Goal: Information Seeking & Learning: Learn about a topic

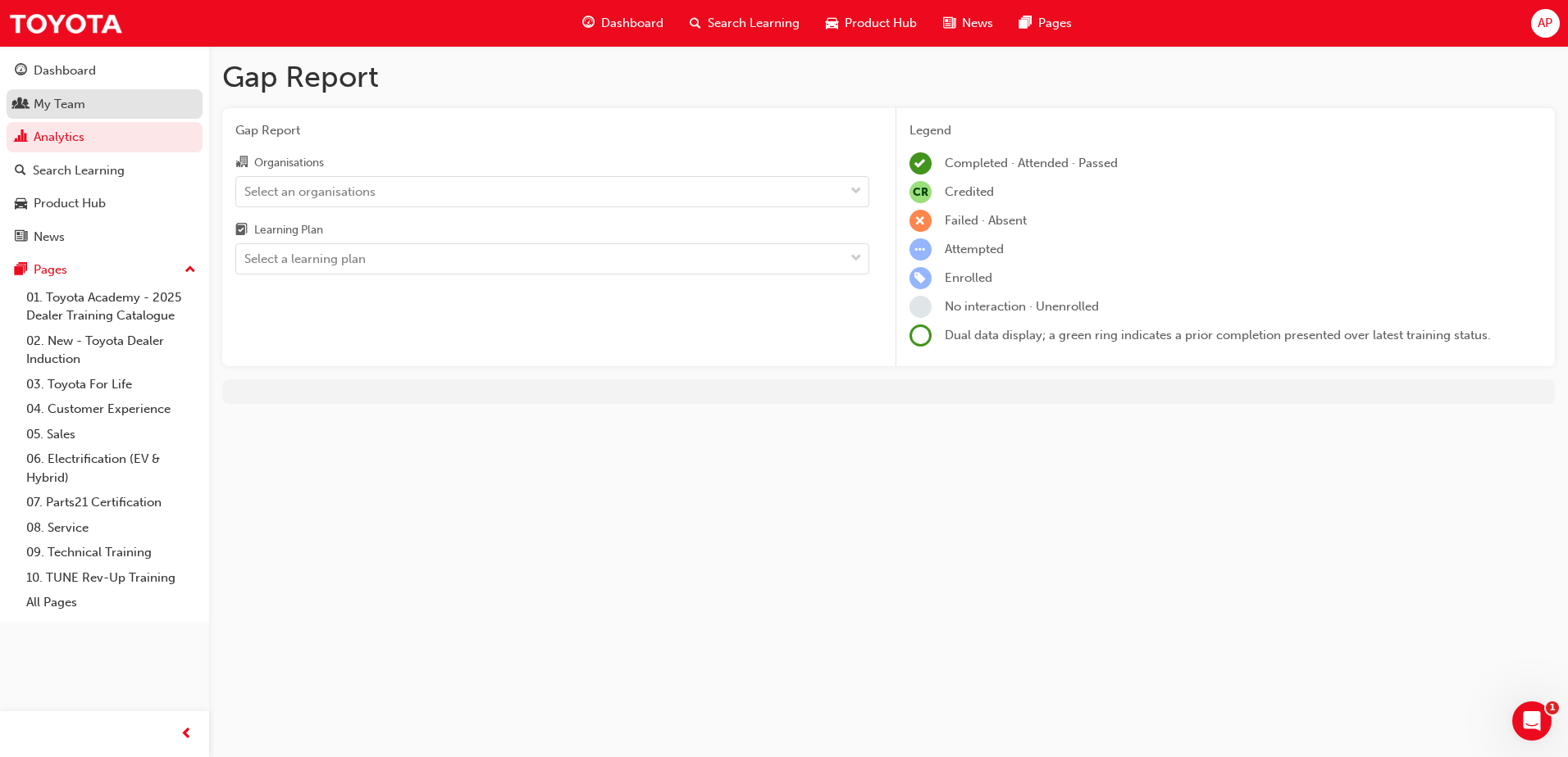
click at [42, 112] on div "My Team" at bounding box center [59, 104] width 52 height 19
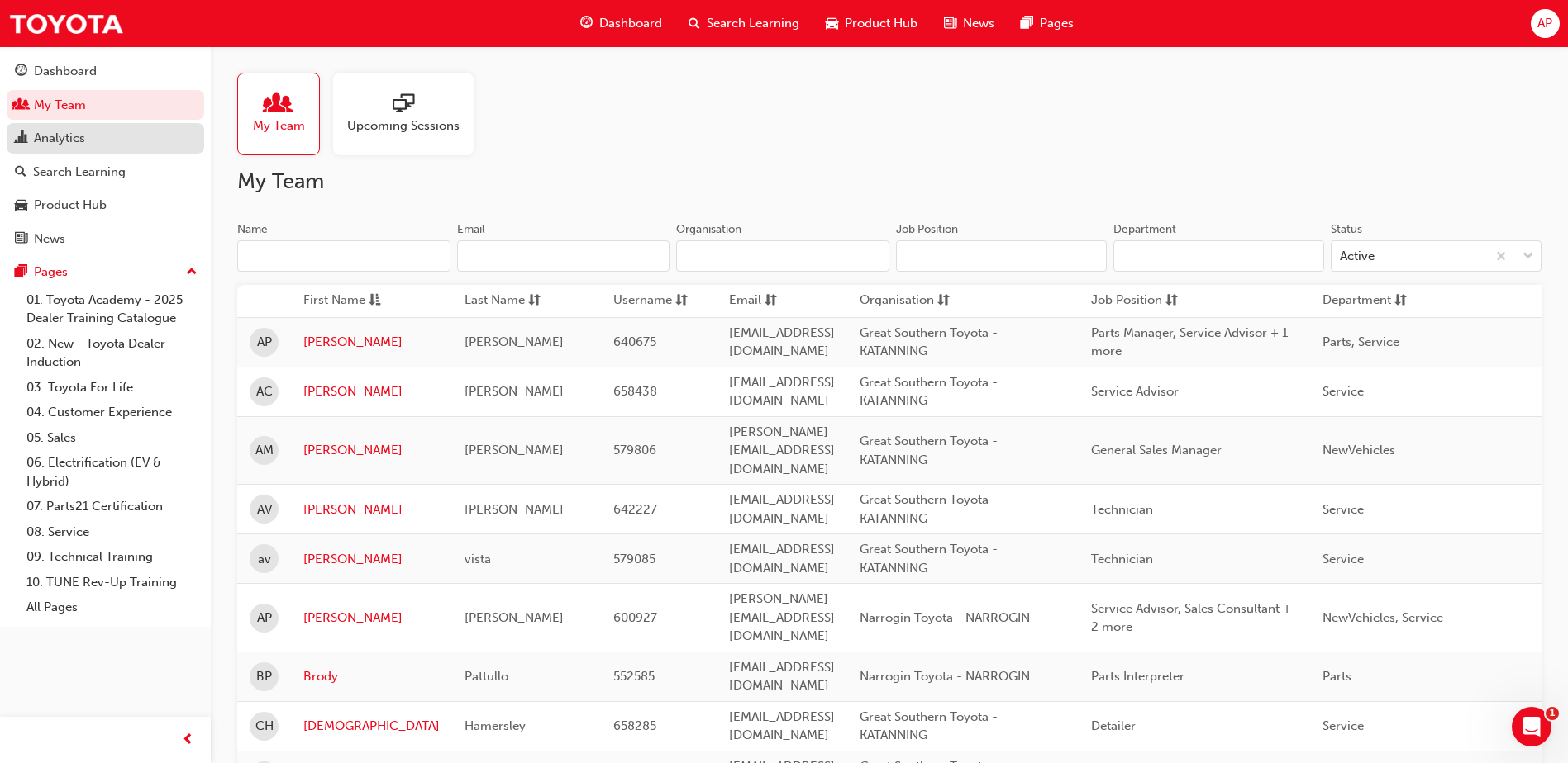
click at [66, 133] on div "Analytics" at bounding box center [60, 138] width 51 height 19
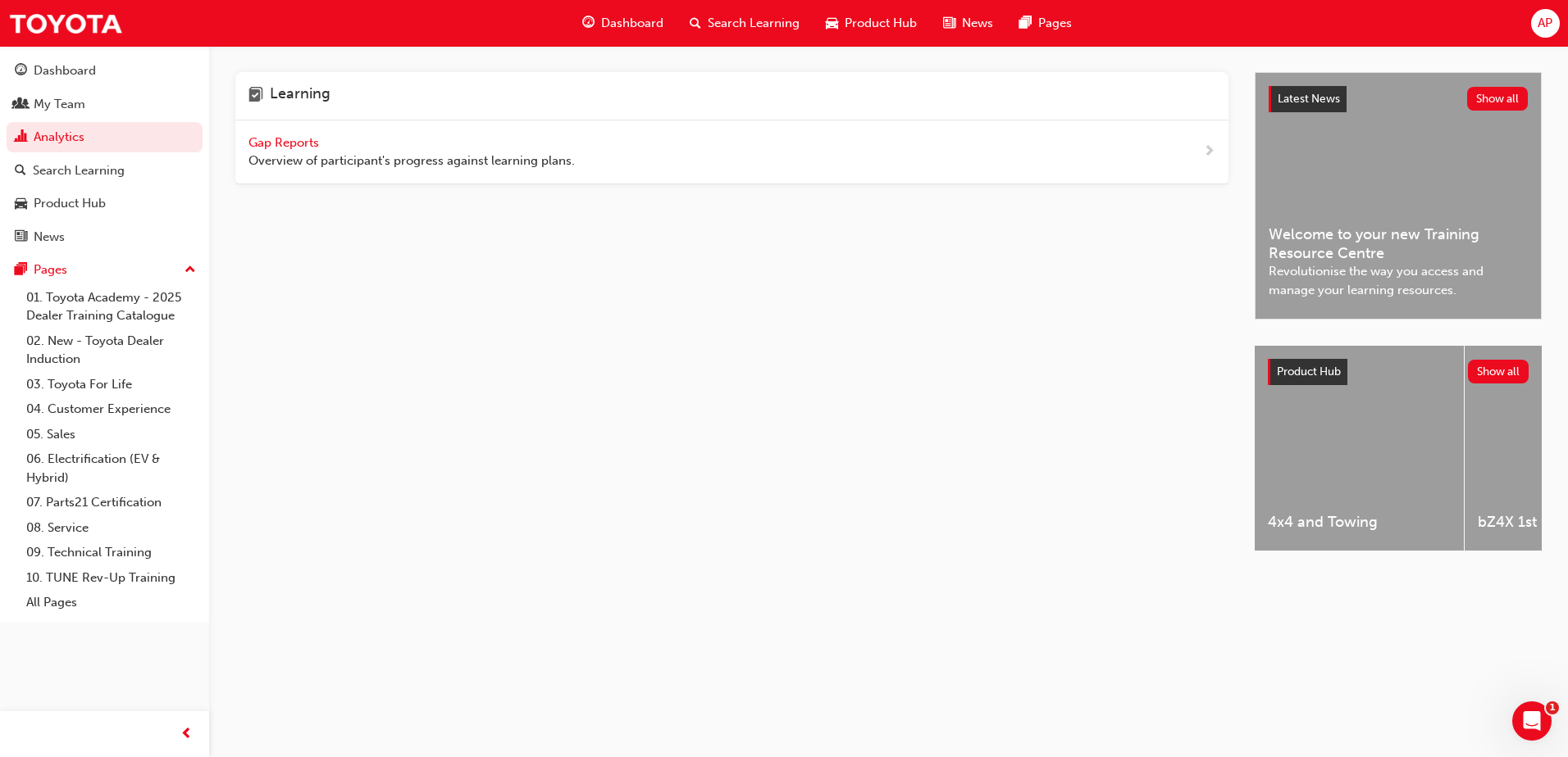
click at [286, 141] on span "Gap Reports" at bounding box center [285, 142] width 74 height 14
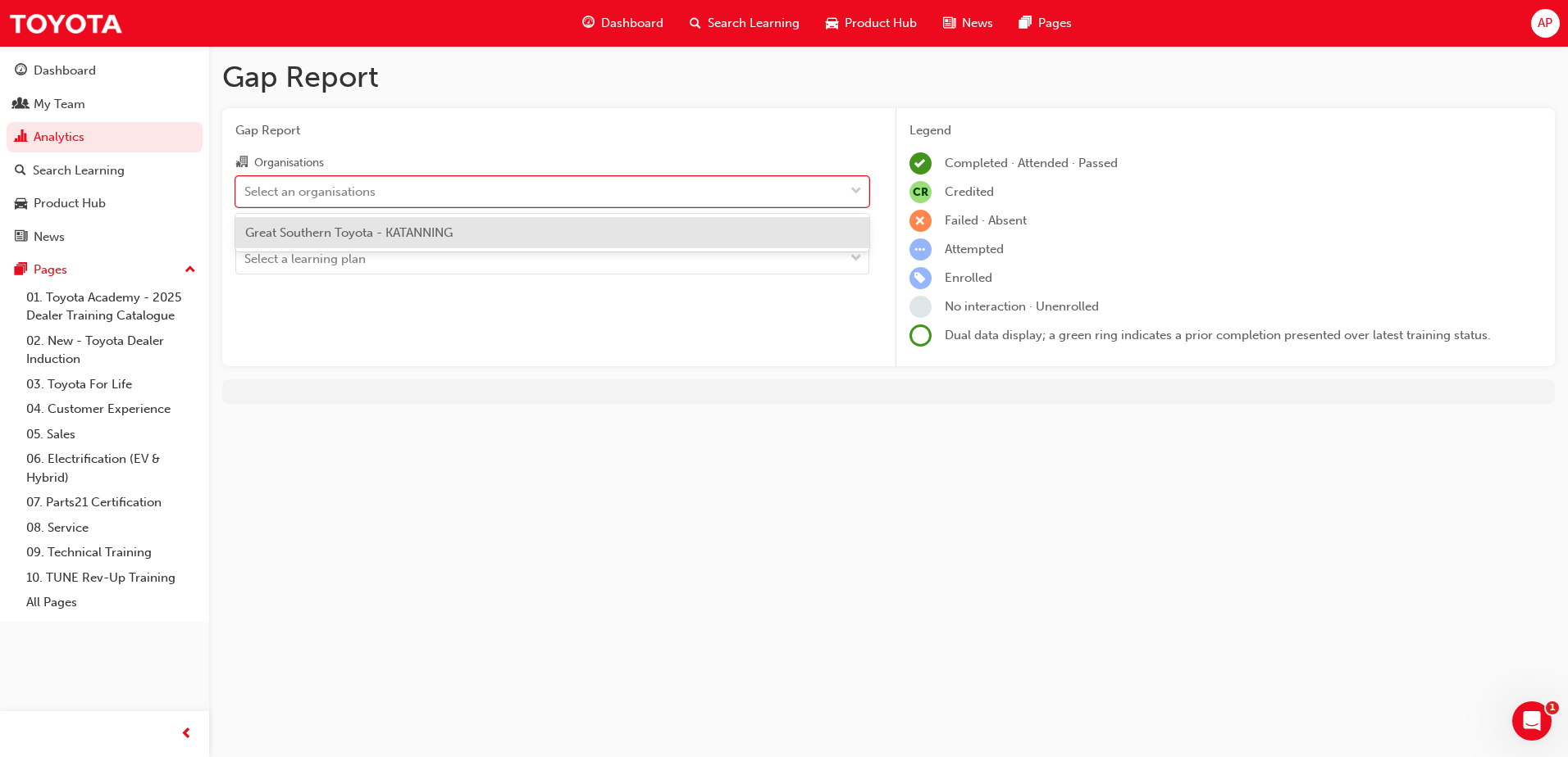
click at [365, 189] on div "Select an organisations" at bounding box center [310, 192] width 131 height 19
click at [246, 189] on input "Organisations option Great Southern Toyota - KATANNING focused, 1 of 1. 1 resul…" at bounding box center [245, 191] width 2 height 14
click at [364, 235] on span "Great Southern Toyota - KATANNING" at bounding box center [349, 232] width 208 height 14
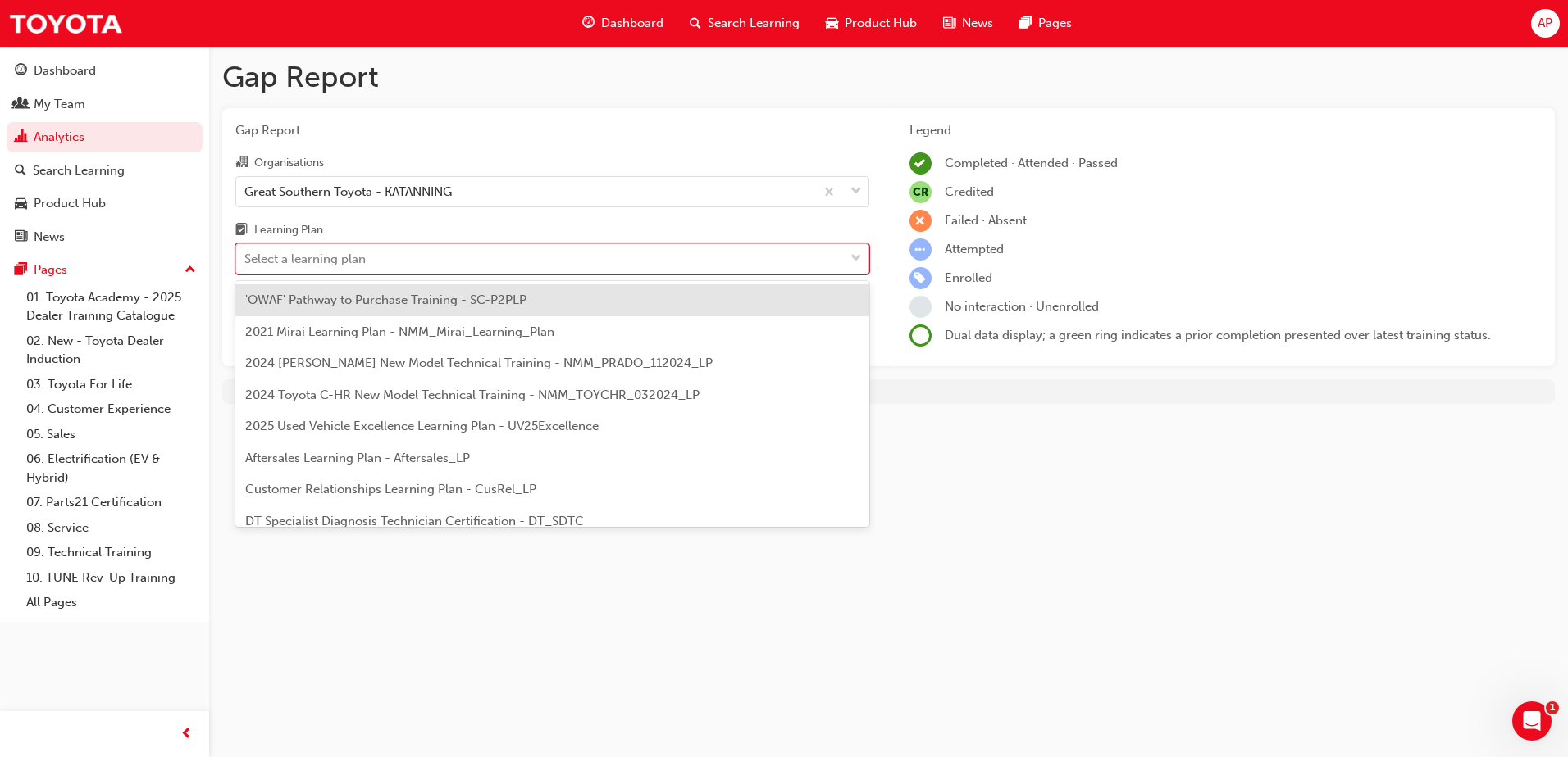
click at [365, 250] on div "Select a learning plan" at bounding box center [304, 259] width 121 height 19
click at [246, 252] on input "Learning Plan option 'OWAF' Pathway to Purchase Training - SC-P2PLP focused, 1 …" at bounding box center [245, 259] width 2 height 14
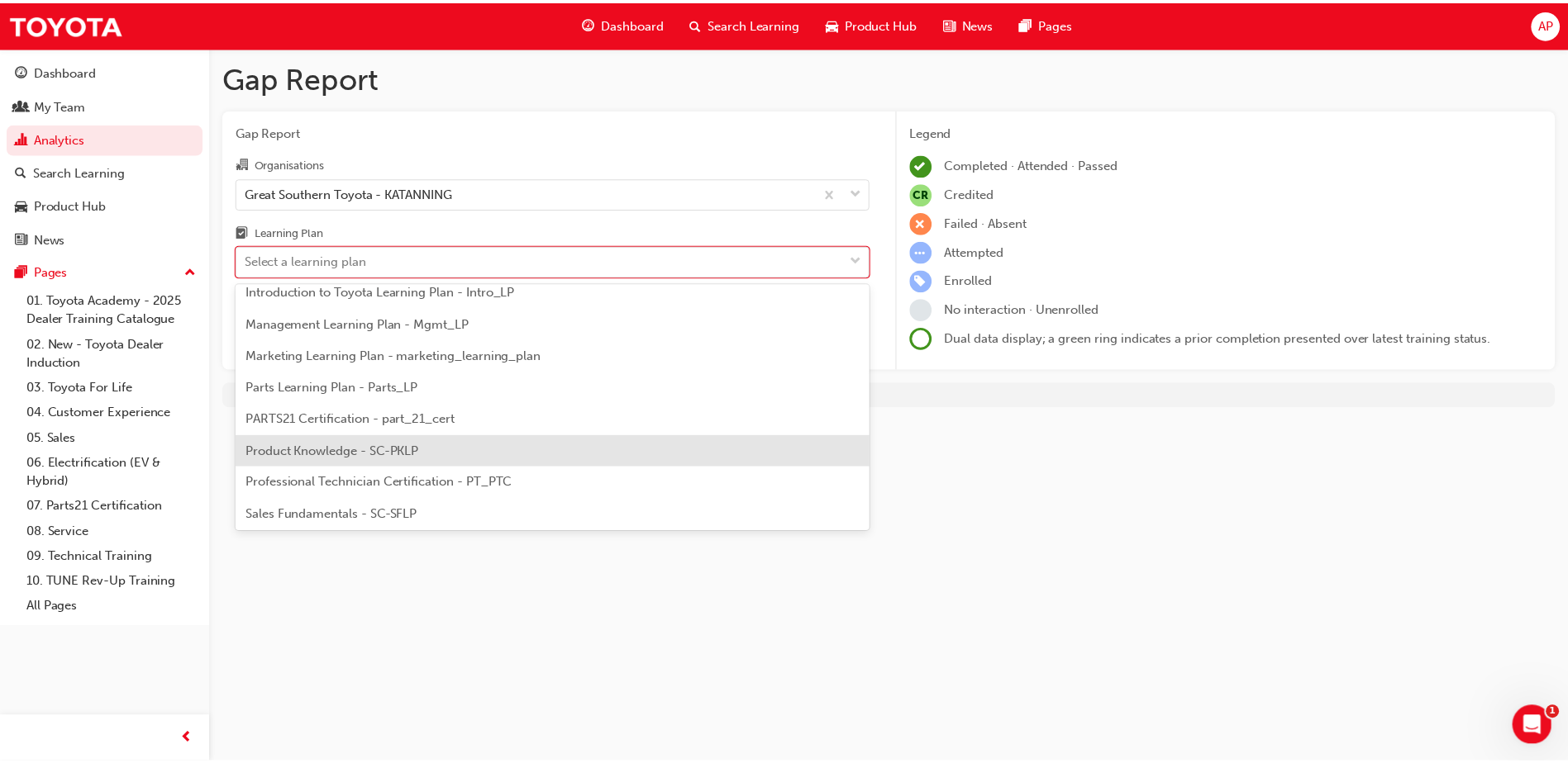
scroll to position [413, 0]
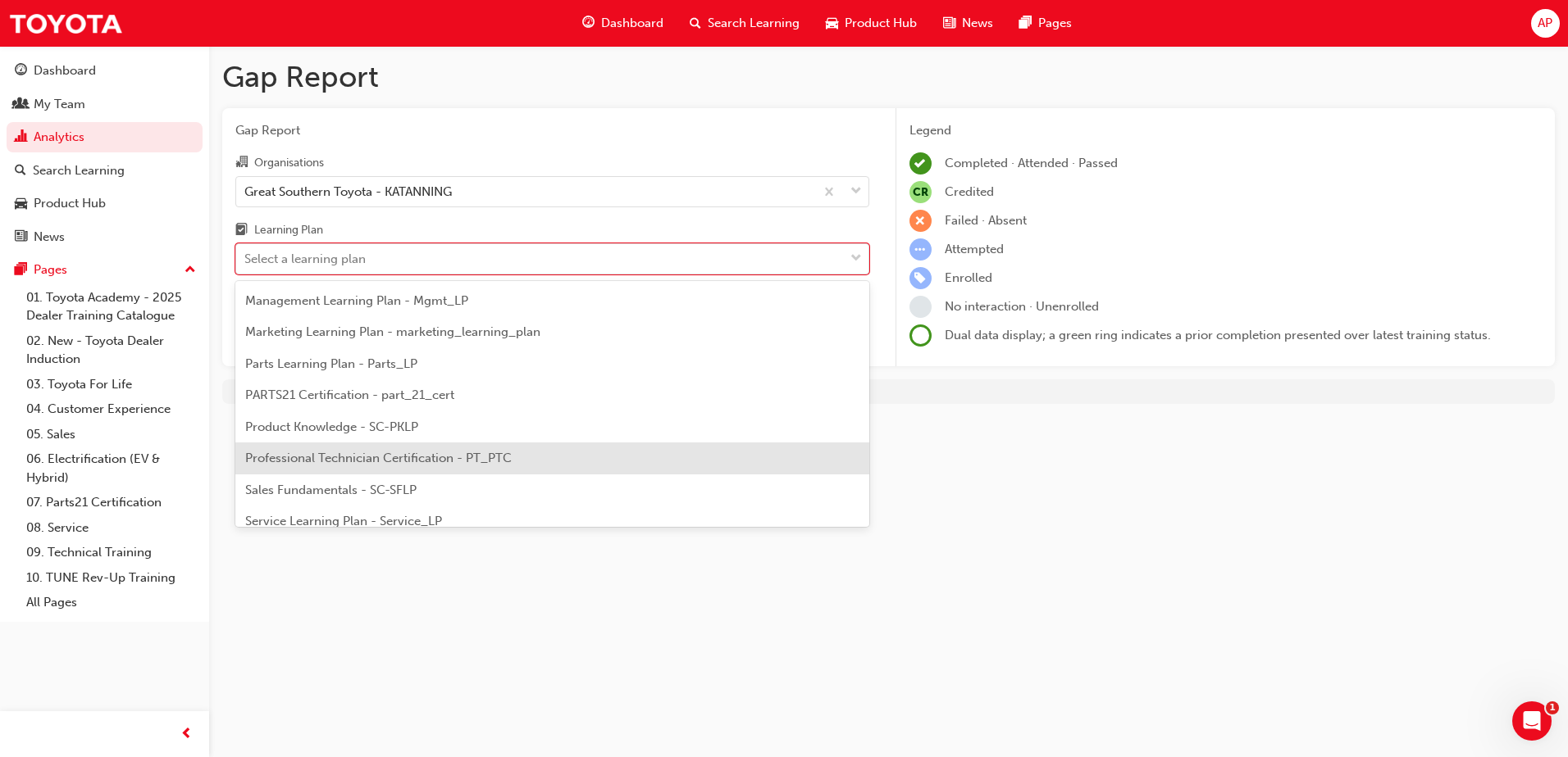
click at [455, 459] on span "Professional Technician Certification - PT_PTC" at bounding box center [378, 458] width 266 height 14
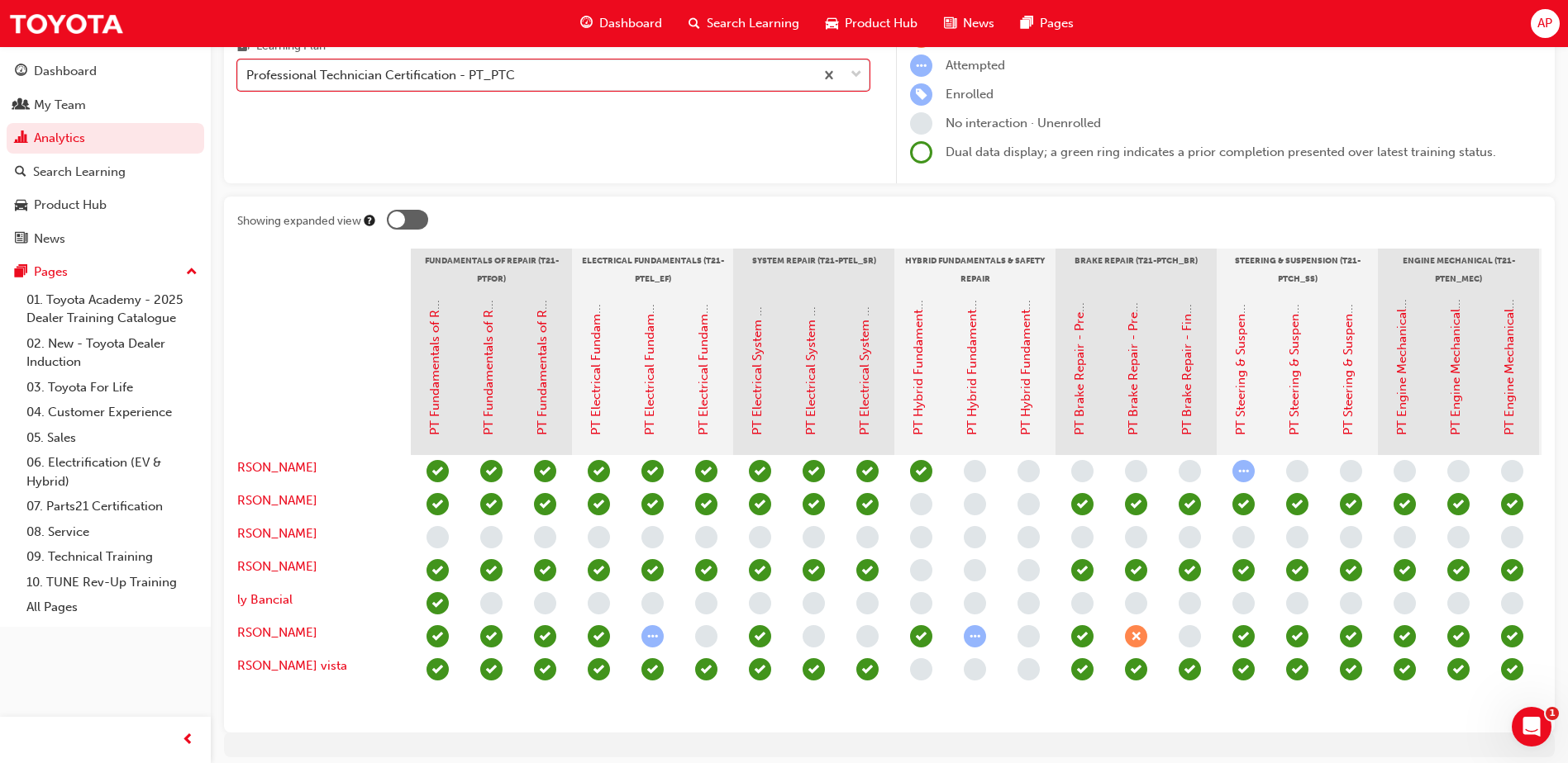
scroll to position [0, 11]
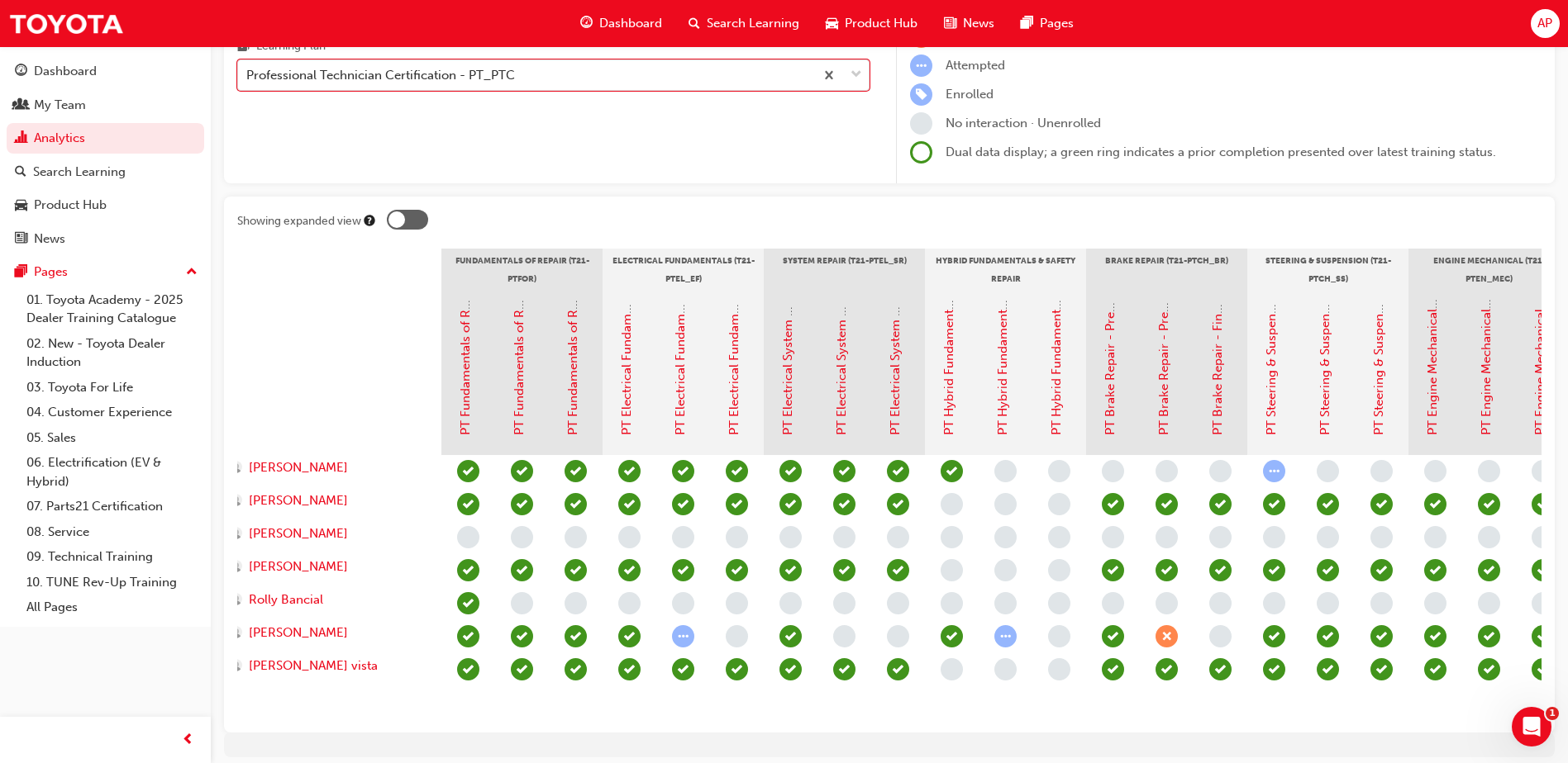
click at [412, 221] on div at bounding box center [408, 220] width 41 height 20
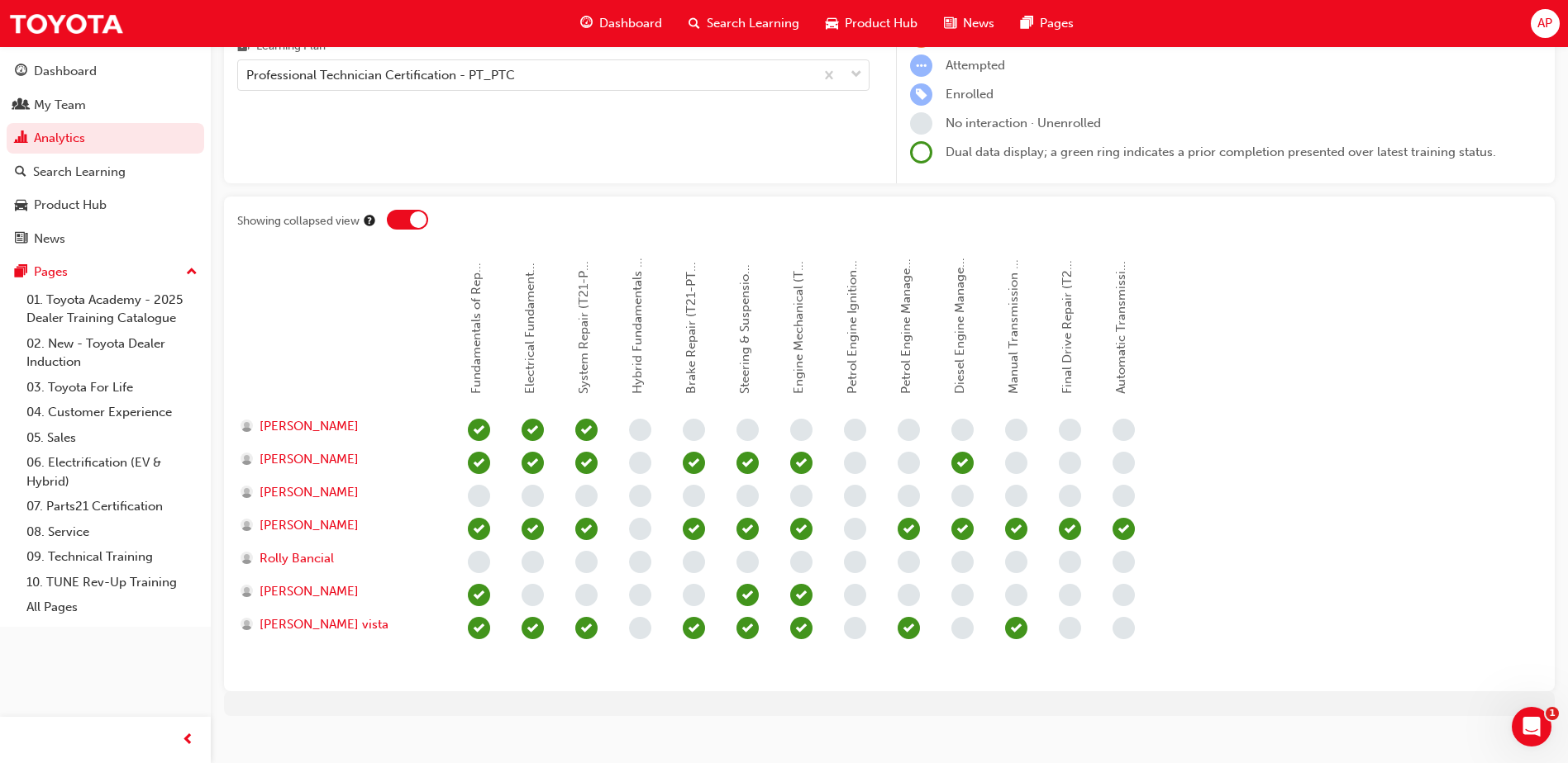
scroll to position [0, 0]
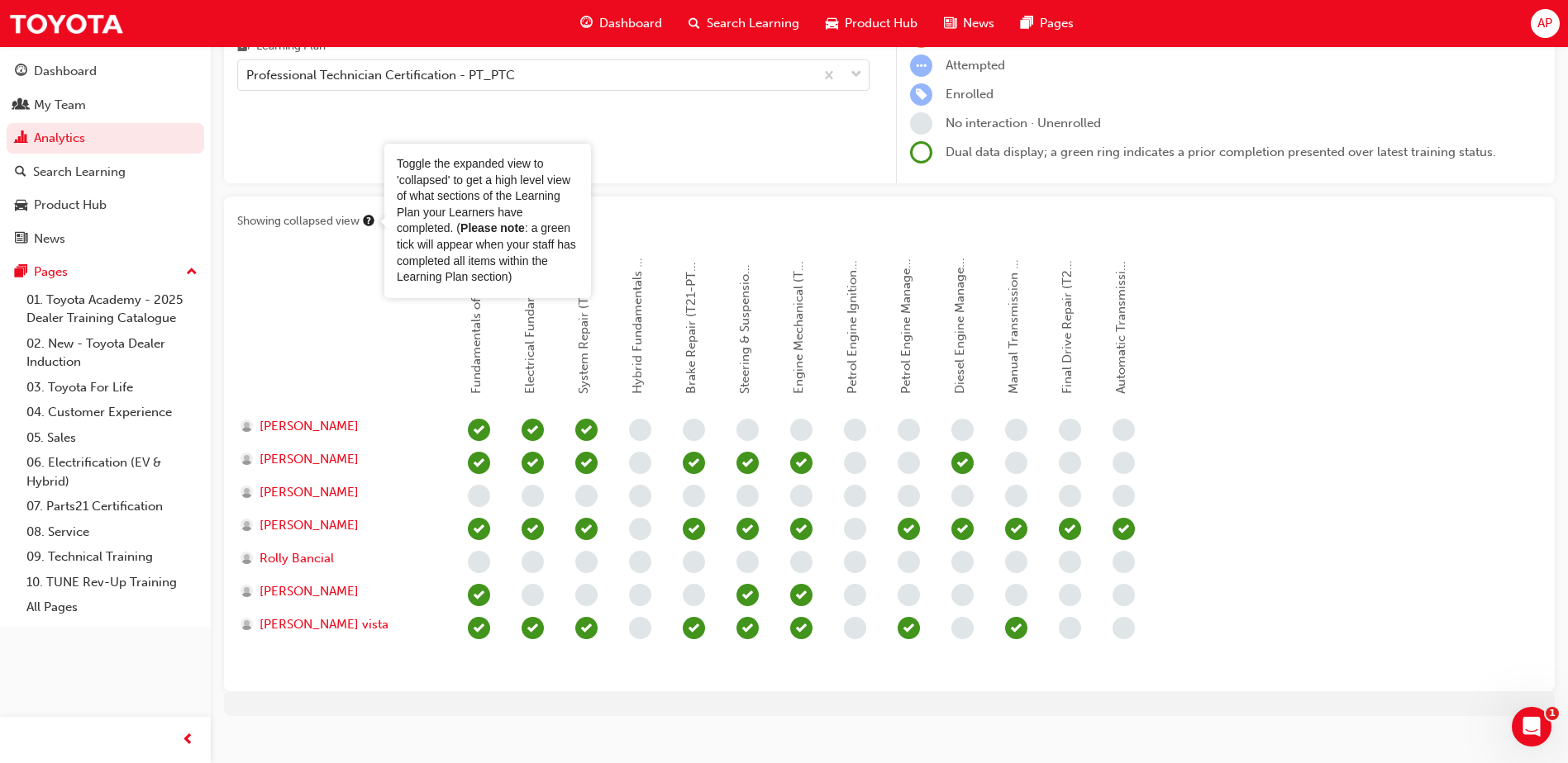
click at [373, 232] on div "Showing collapsed view" at bounding box center [306, 223] width 137 height 26
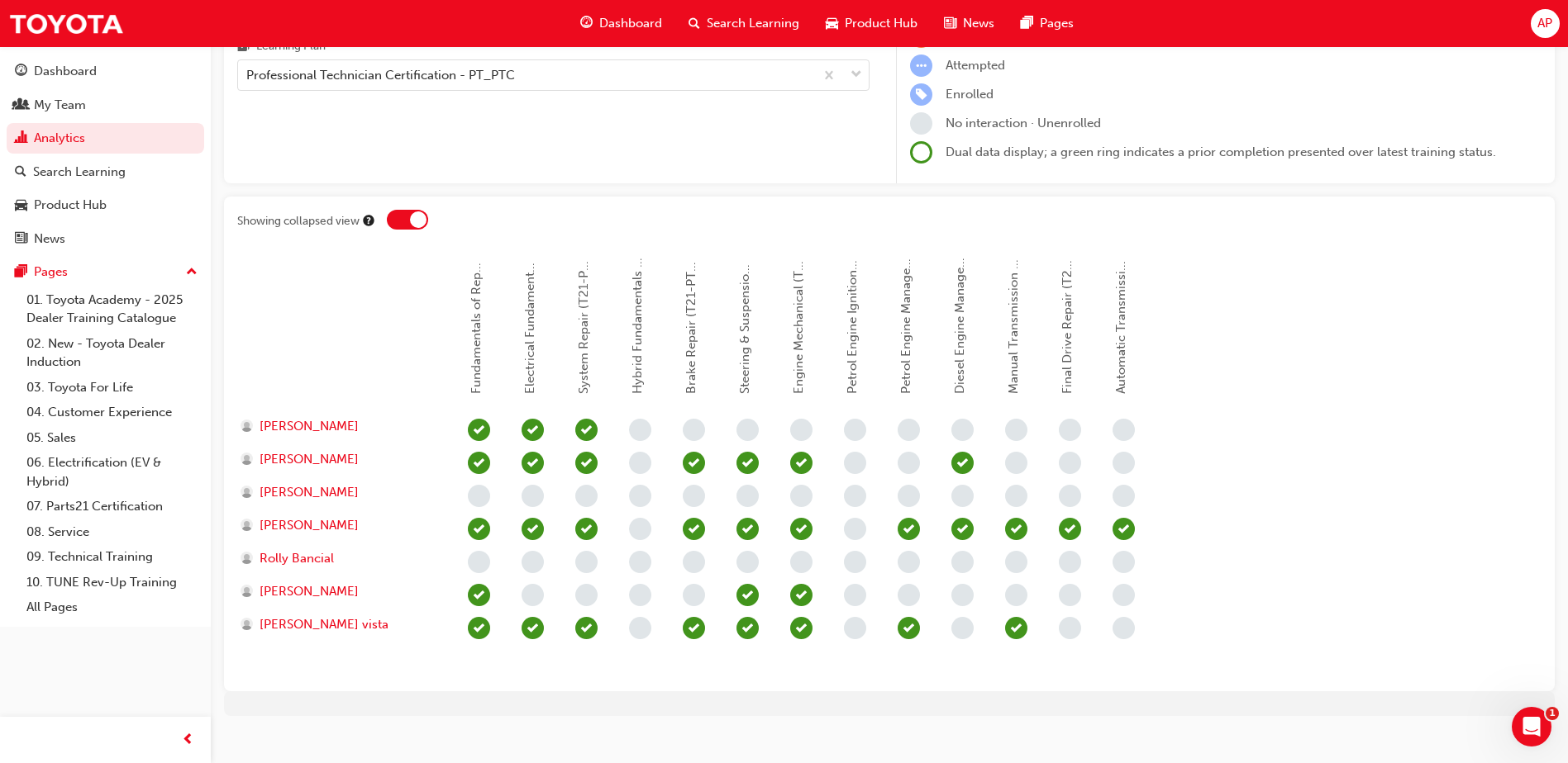
click at [399, 223] on div at bounding box center [408, 220] width 41 height 20
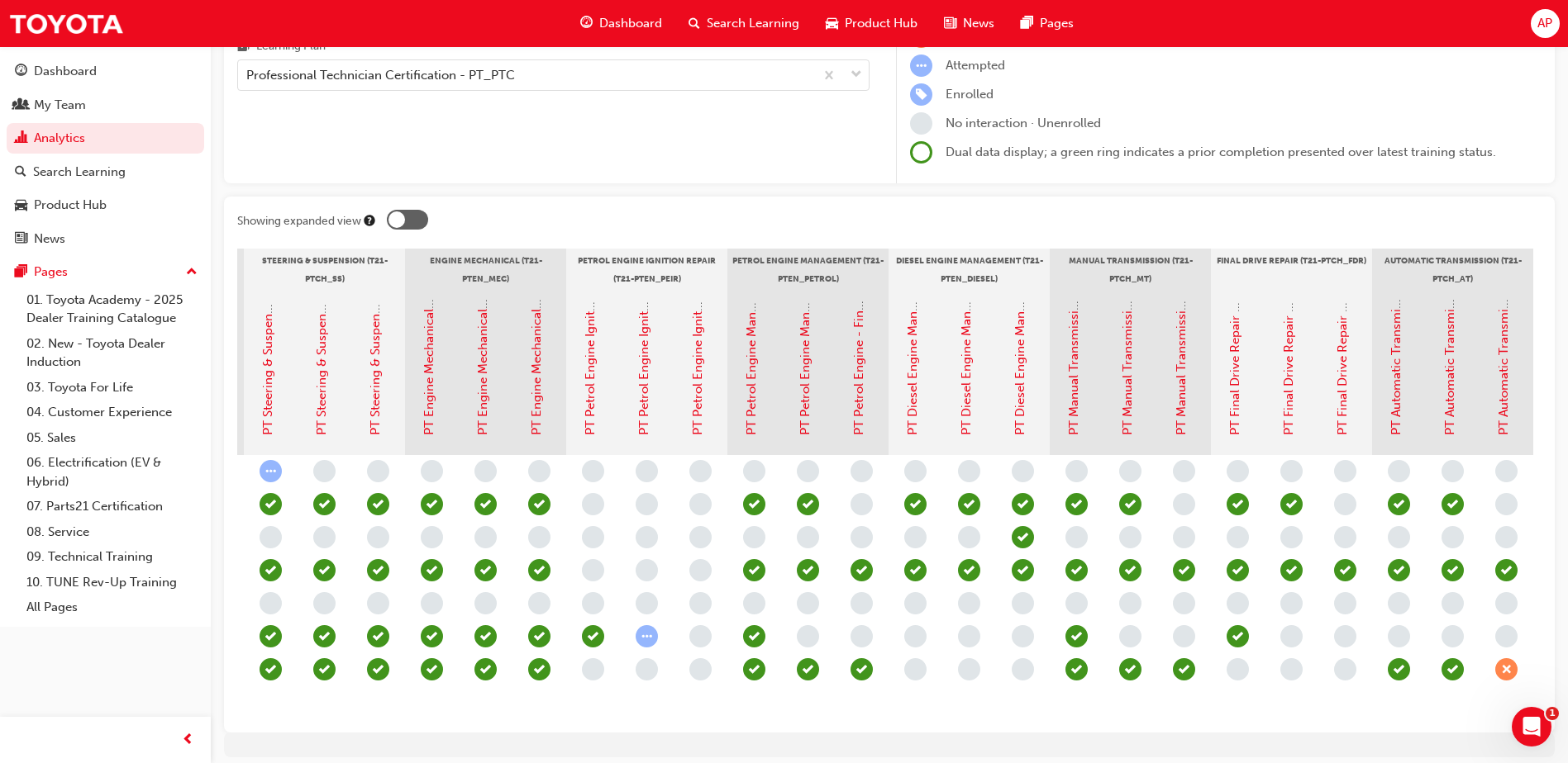
scroll to position [0, 1060]
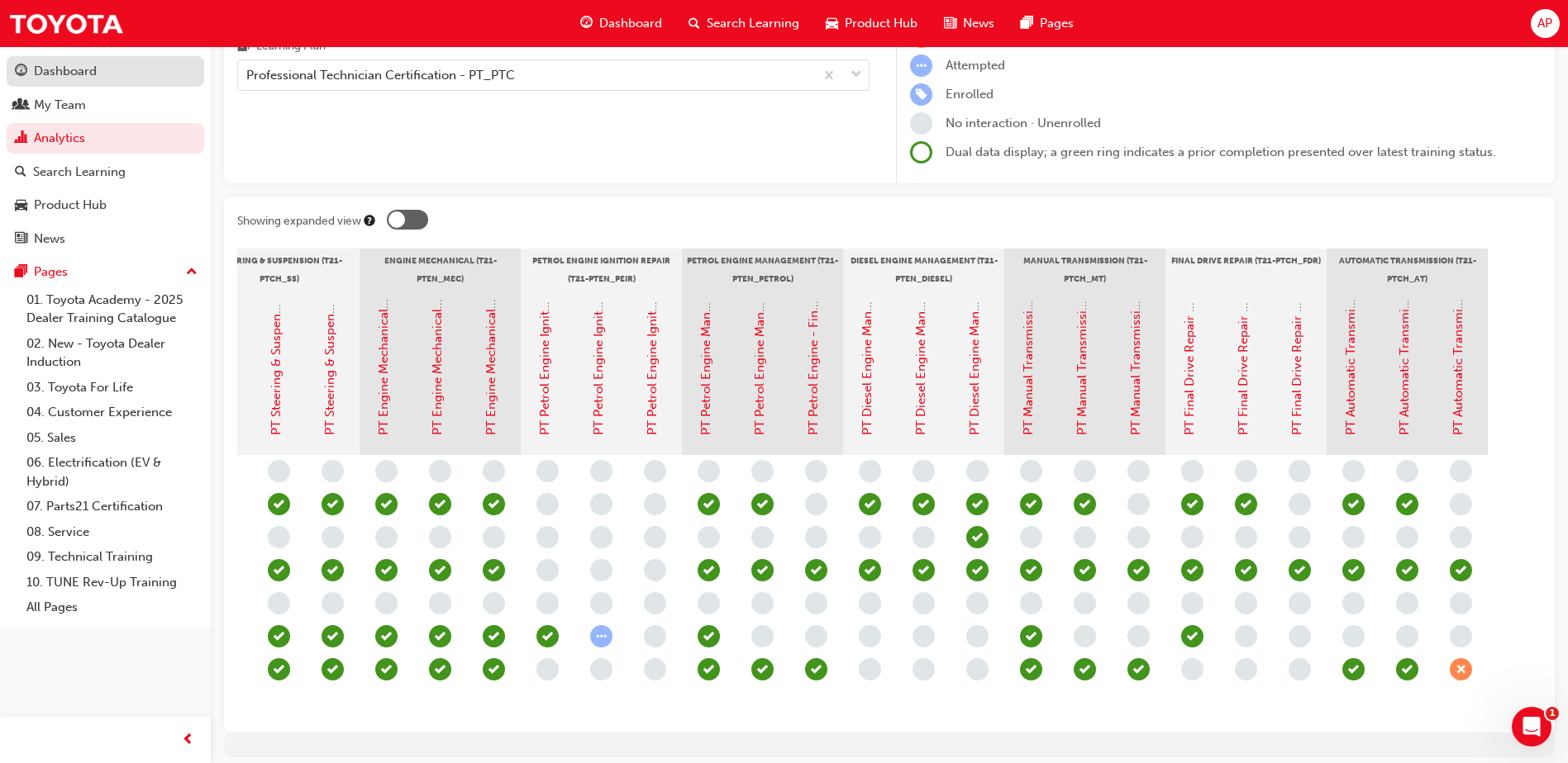
click at [58, 68] on div "Dashboard" at bounding box center [65, 72] width 62 height 19
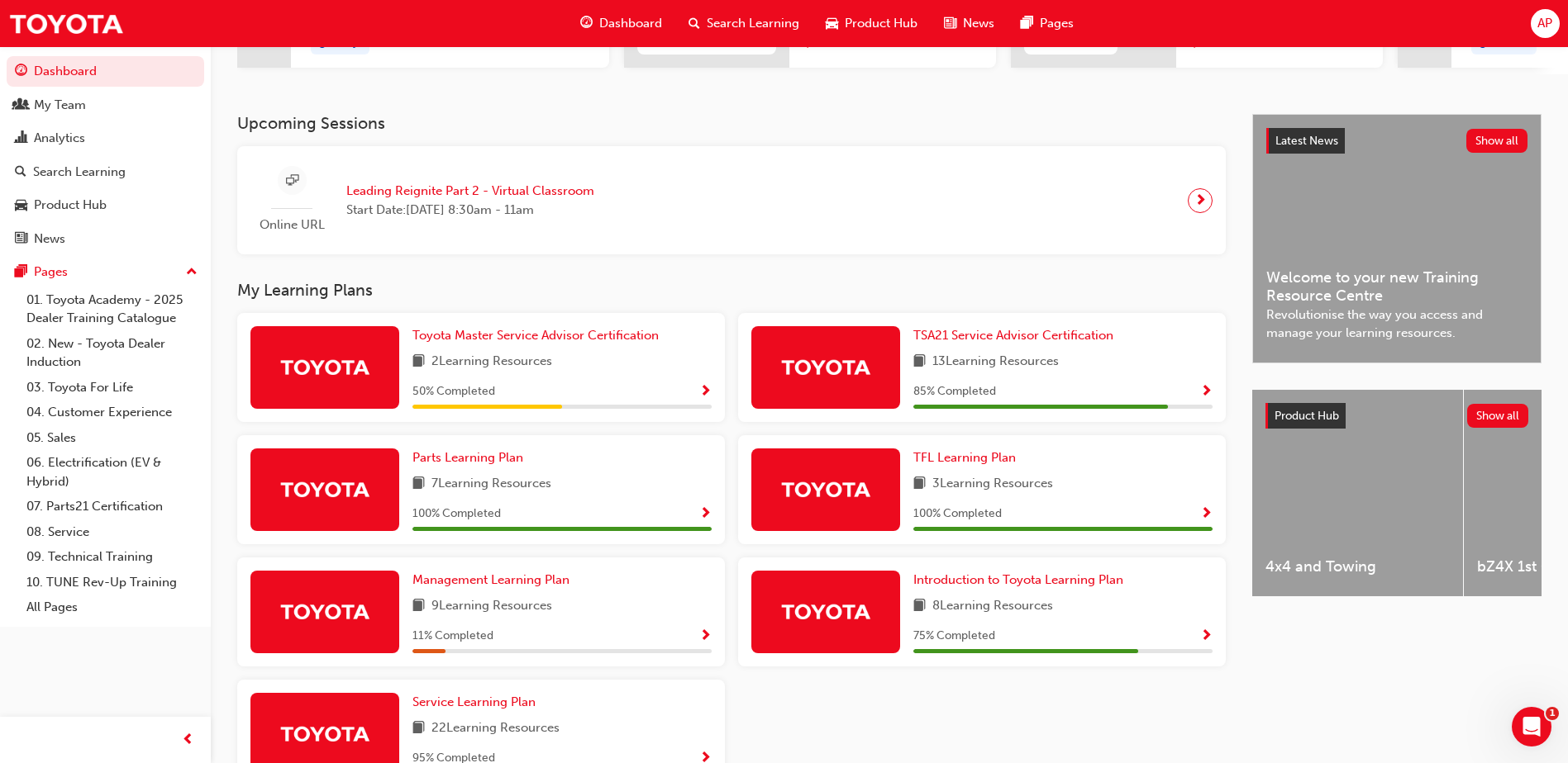
scroll to position [289, 0]
click at [1477, 410] on button "Show all" at bounding box center [1498, 415] width 62 height 24
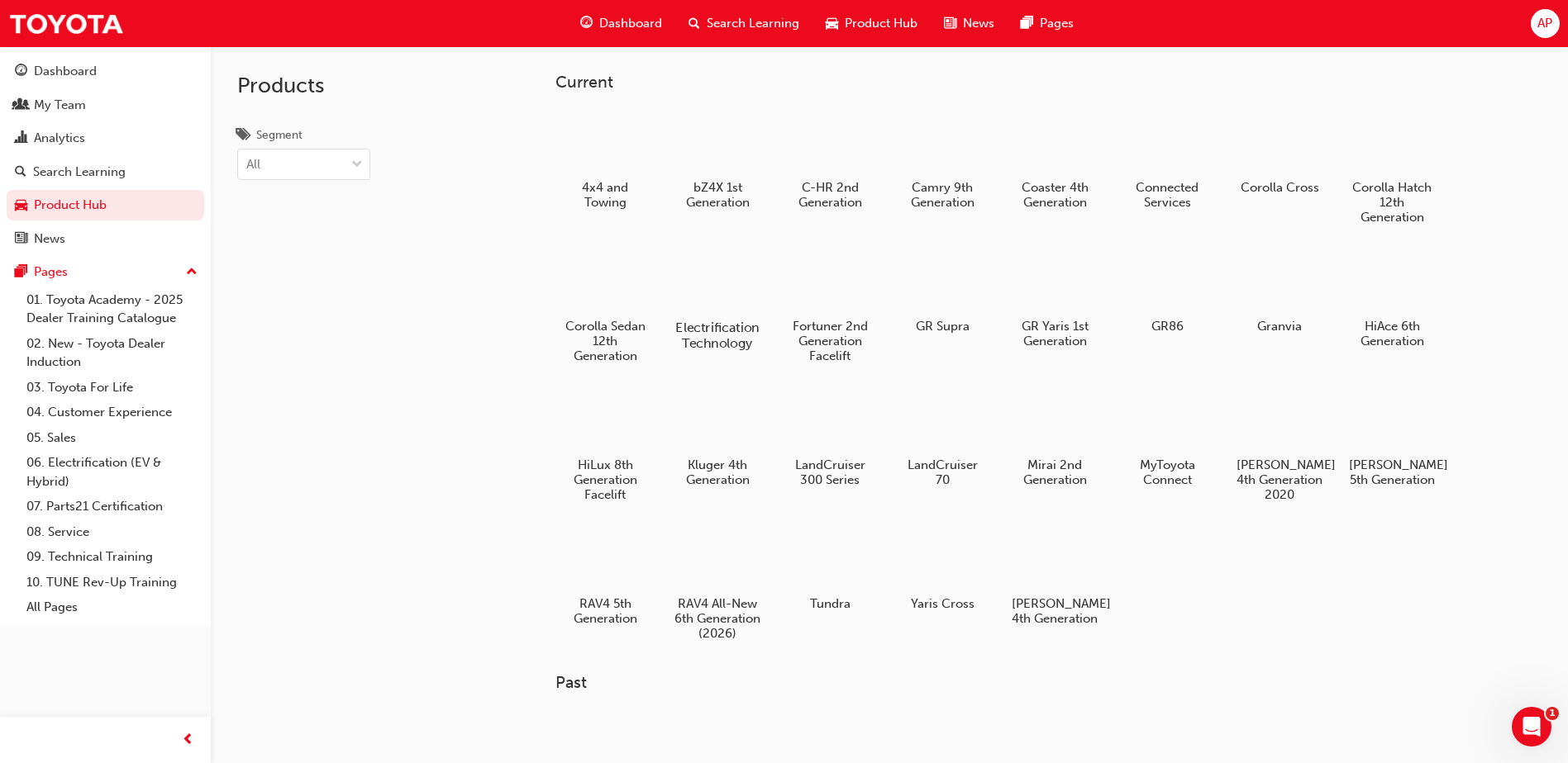
click at [709, 327] on h5 "Electrification Technology" at bounding box center [717, 335] width 91 height 32
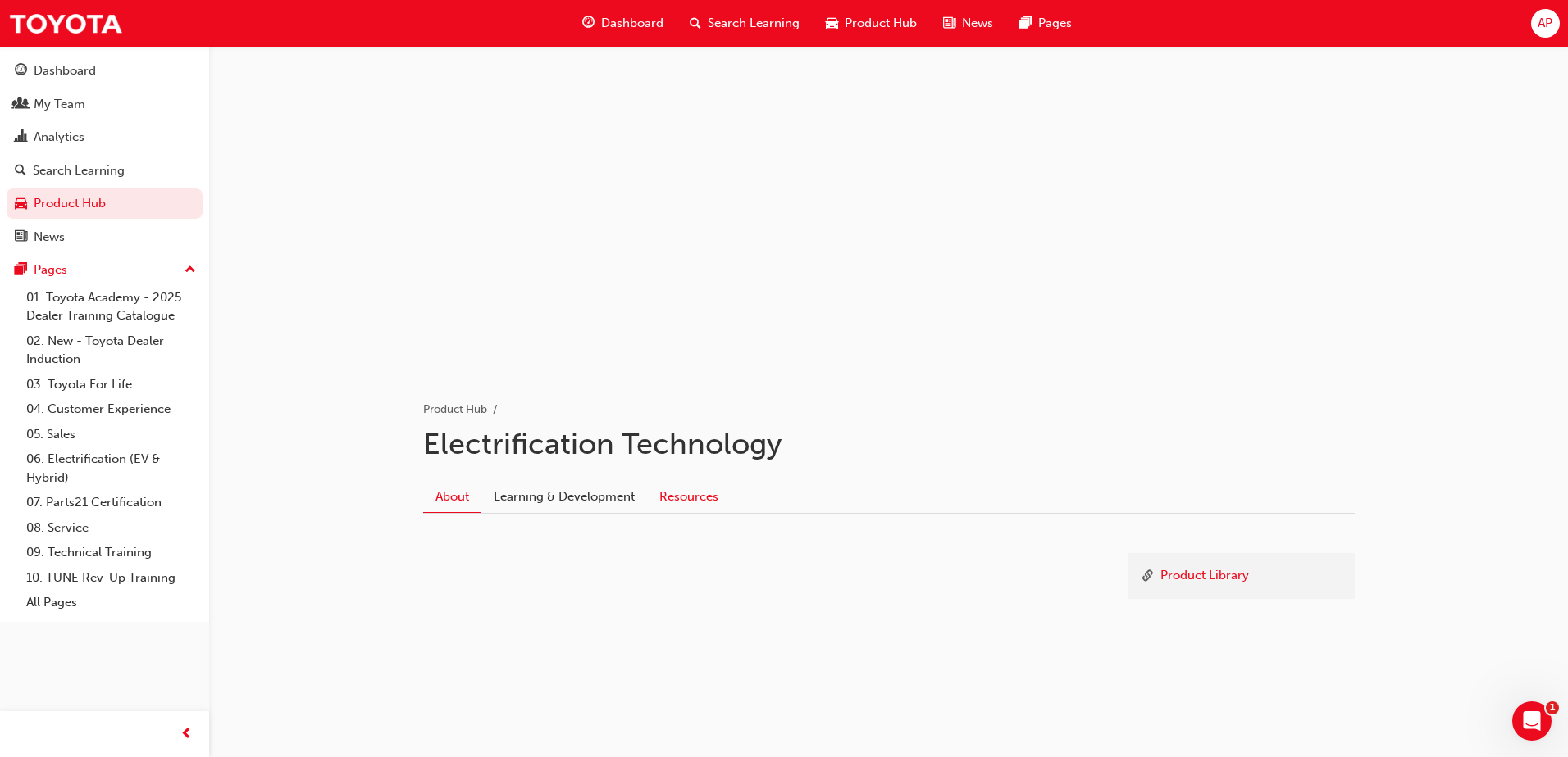
click at [705, 498] on link "Resources" at bounding box center [689, 497] width 84 height 31
click at [614, 507] on link "Learning & Development" at bounding box center [564, 497] width 165 height 31
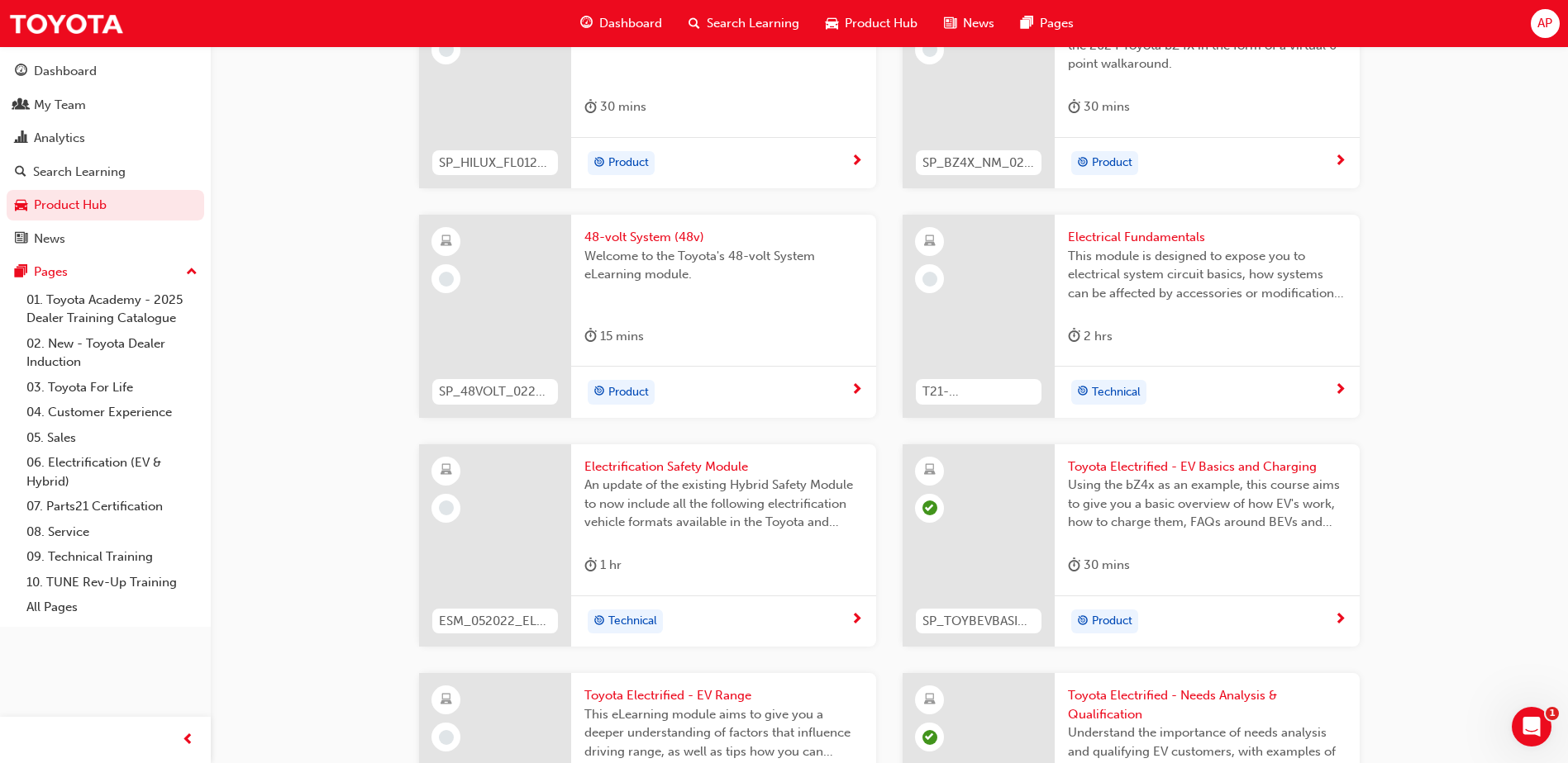
scroll to position [558, 0]
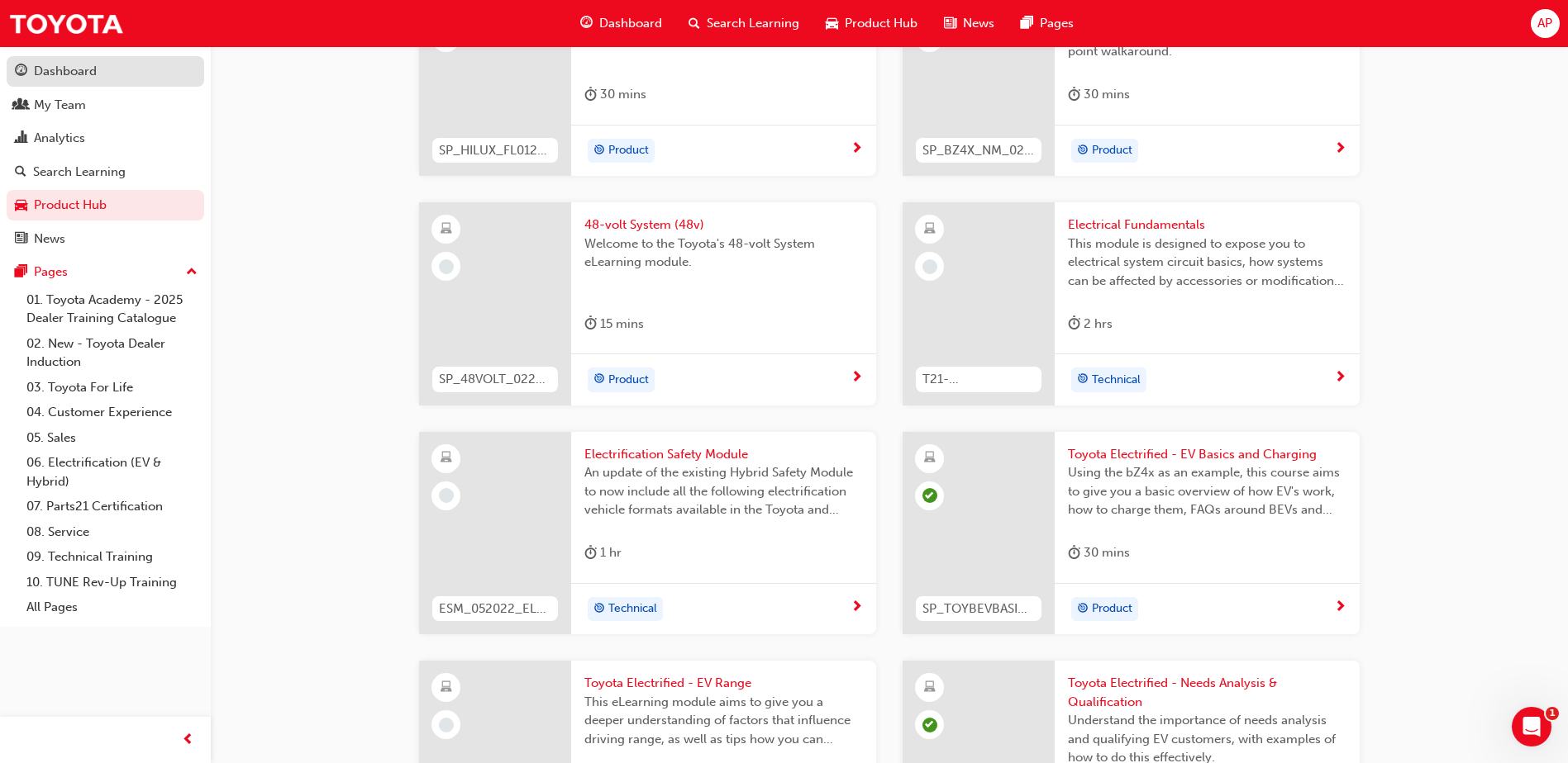
click at [60, 67] on div "Dashboard" at bounding box center [65, 72] width 62 height 19
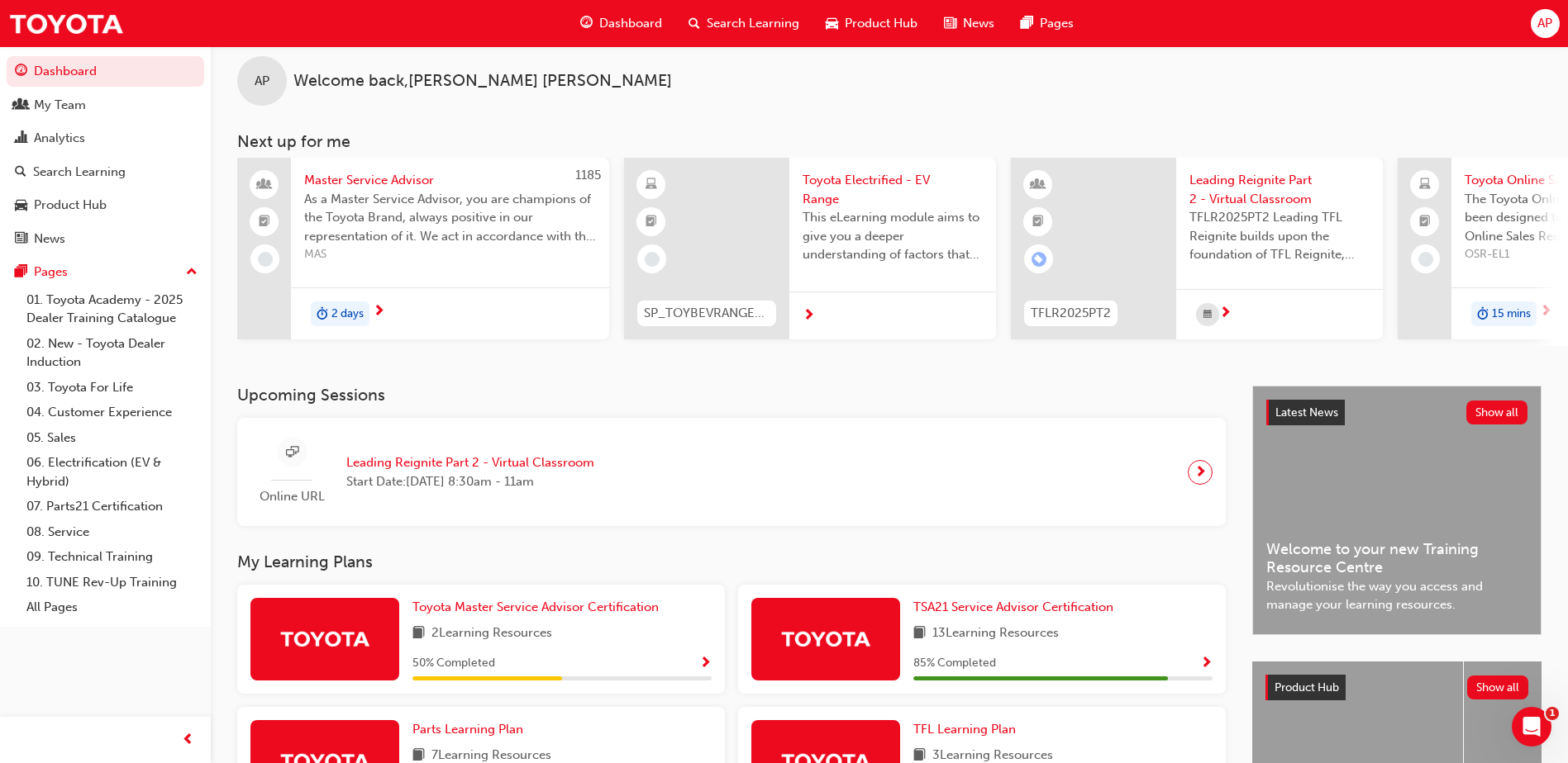
scroll to position [21, 0]
